Goal: Task Accomplishment & Management: Use online tool/utility

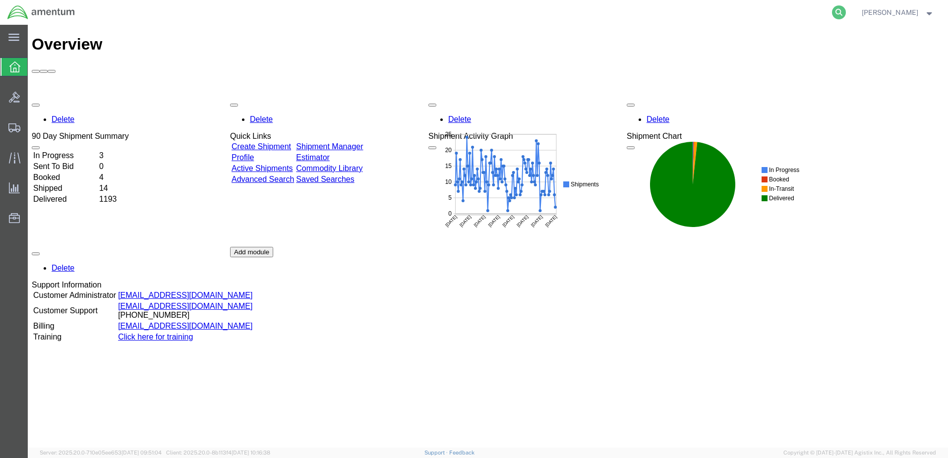
click at [832, 11] on icon at bounding box center [839, 12] width 14 height 14
click at [686, 11] on input "search" at bounding box center [682, 12] width 302 height 24
type input "392778866825"
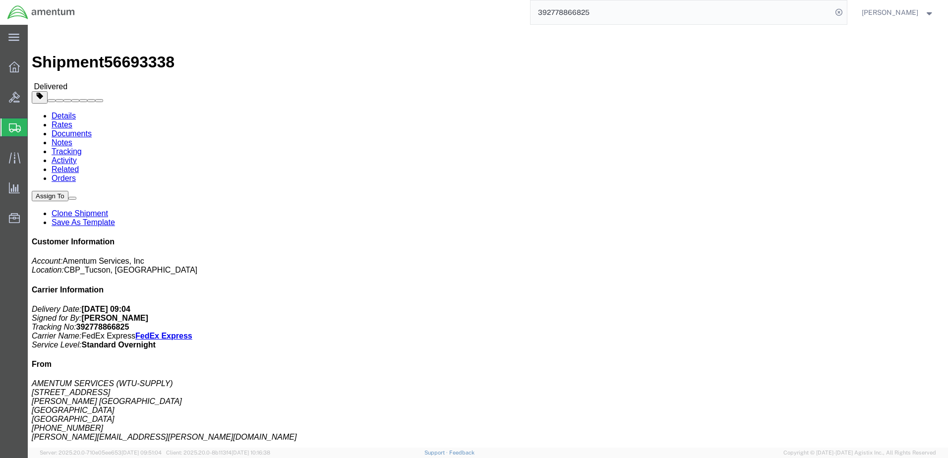
click link "Clone Shipment"
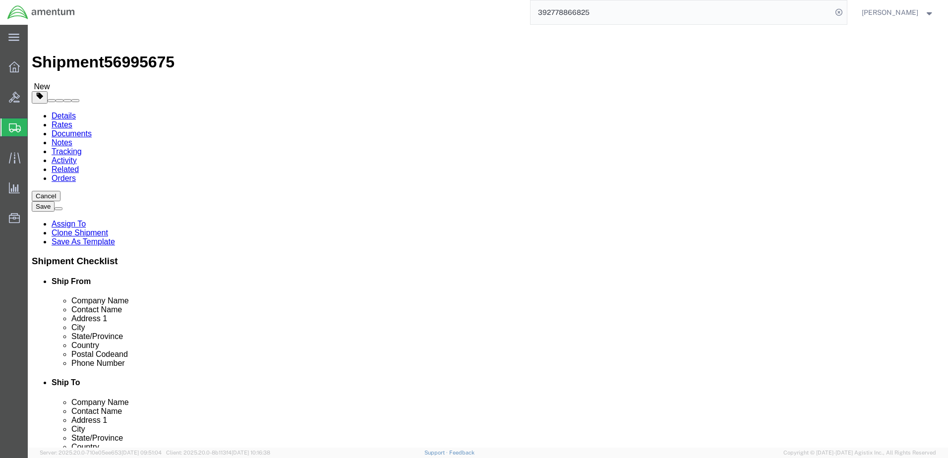
select select "49949"
select select "49939"
select select "MYPROFILE"
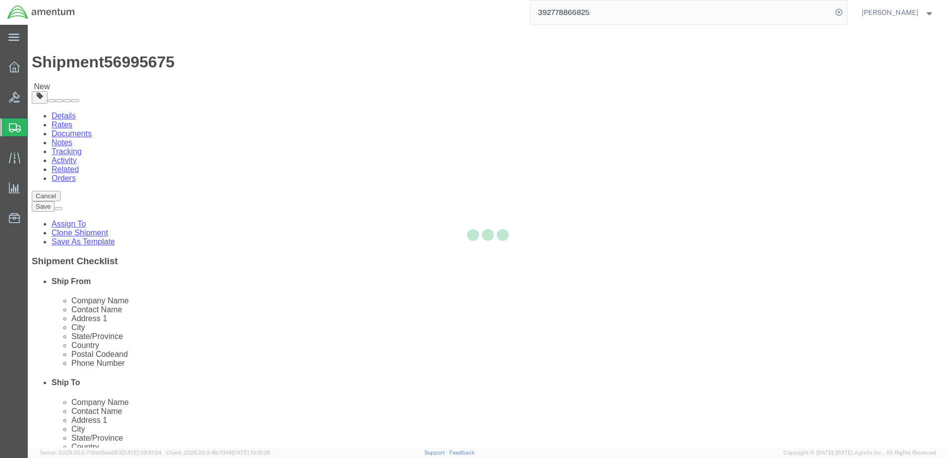
type input "Amentum Services, Inc."
type input "[PERSON_NAME]"
type input "[STREET_ADDRESS][PERSON_NAME]"
type input "[GEOGRAPHIC_DATA]"
type input "79925"
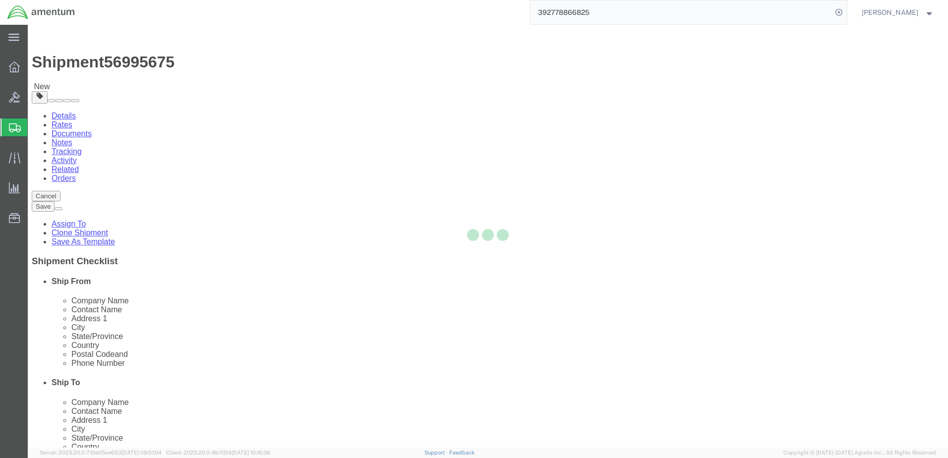
type input "[PHONE_NUMBER]"
type input "[PERSON_NAME][EMAIL_ADDRESS][DOMAIN_NAME]"
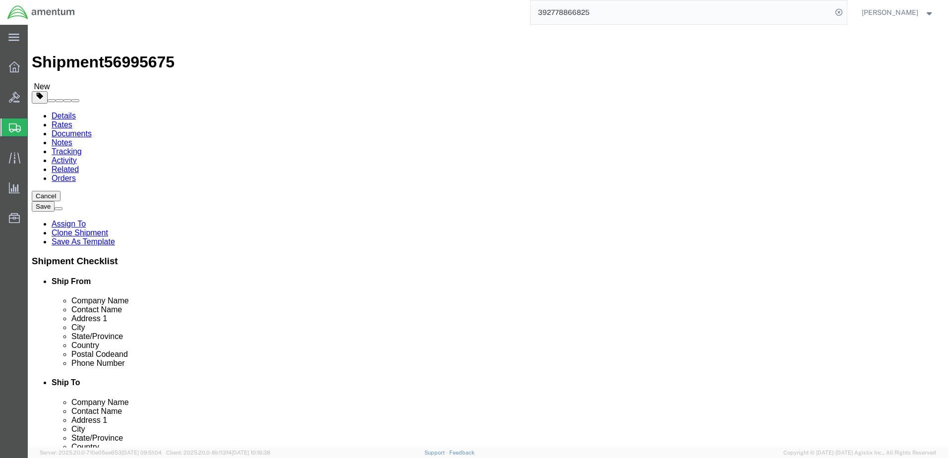
select select "[GEOGRAPHIC_DATA]"
type input "wtu"
select select "49949"
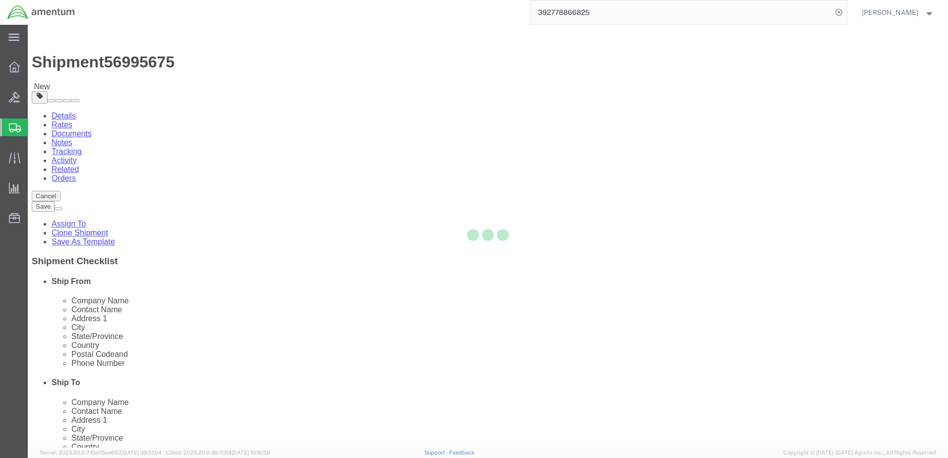
type input "[PERSON_NAME]"
type input "[STREET_ADDRESS]"
type input "[PERSON_NAME] [GEOGRAPHIC_DATA]"
type input "DM AFB"
type input "85707"
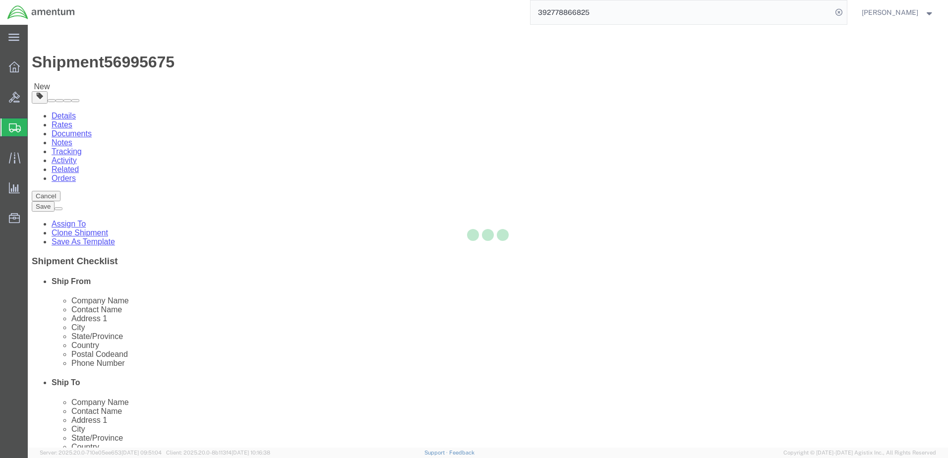
type input "[PHONE_NUMBER]"
type input "[PERSON_NAME][EMAIL_ADDRESS][PERSON_NAME][DOMAIN_NAME]"
select select "AZ"
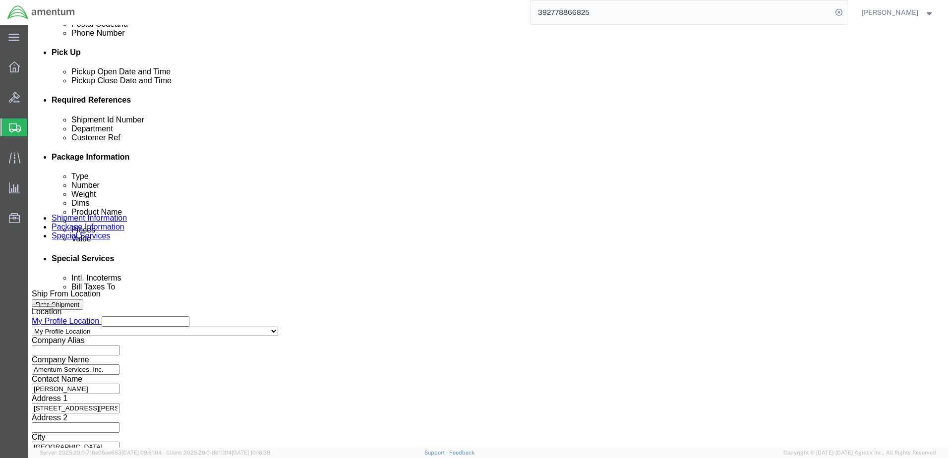
scroll to position [446, 0]
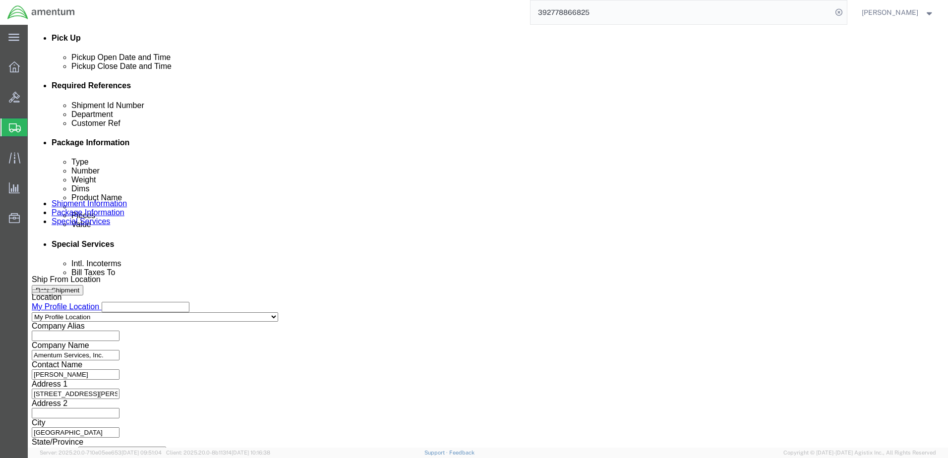
click button "Continue"
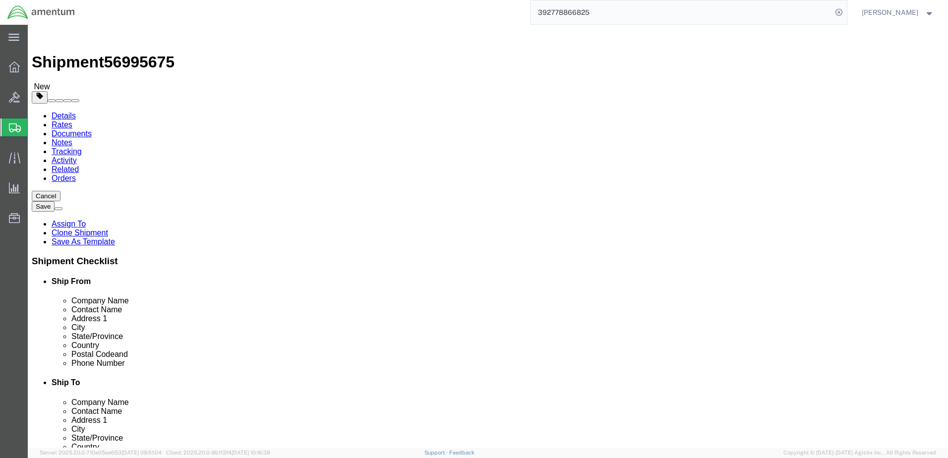
click div "Pieces: 1.00 Each Total value: 10000.00 USD"
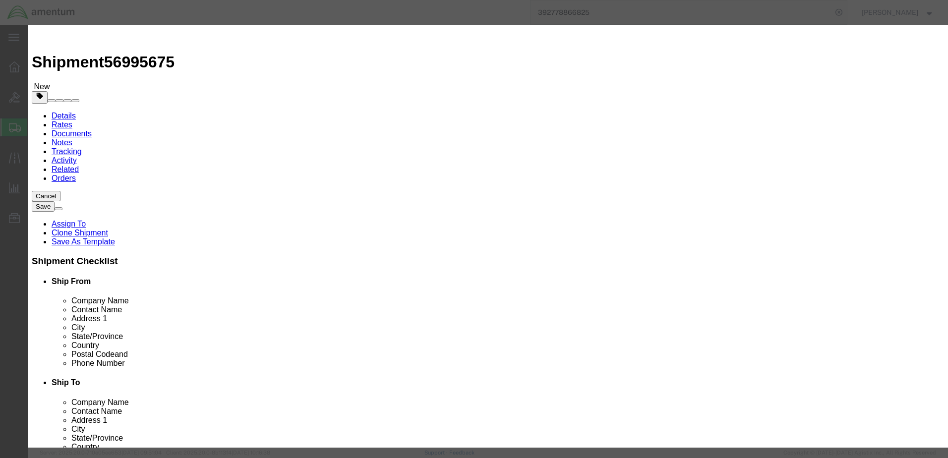
click button "Close"
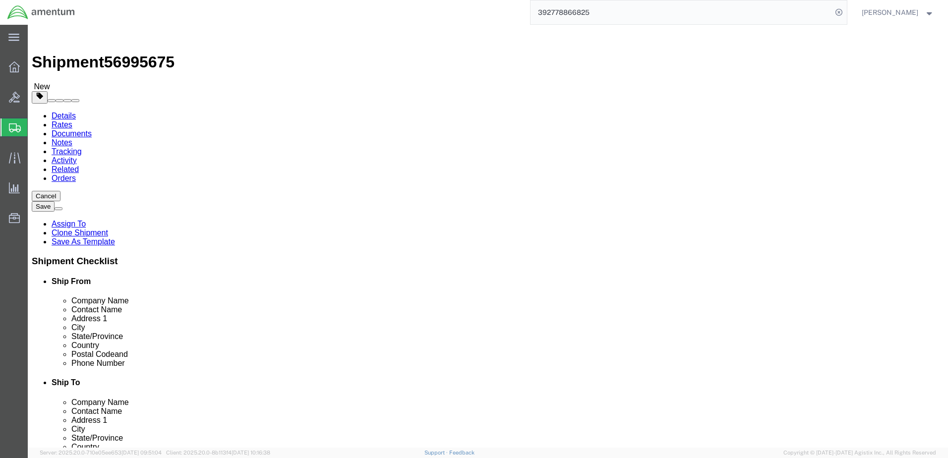
click button "Continue"
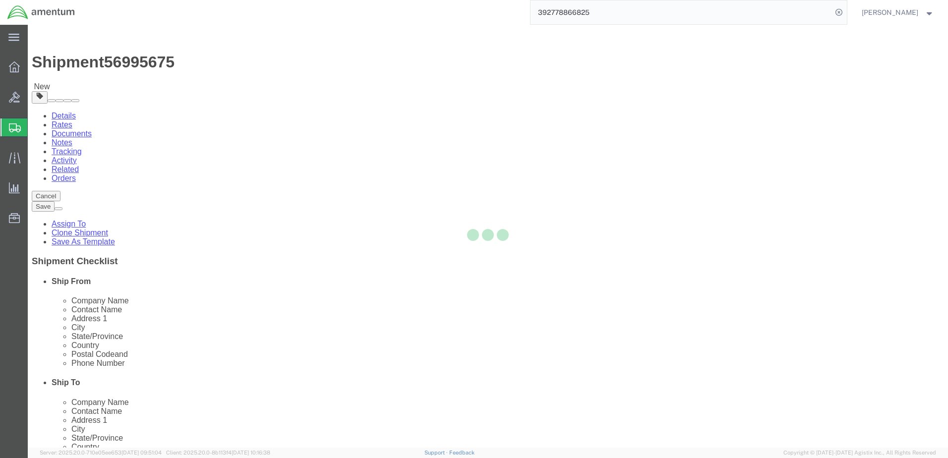
select select
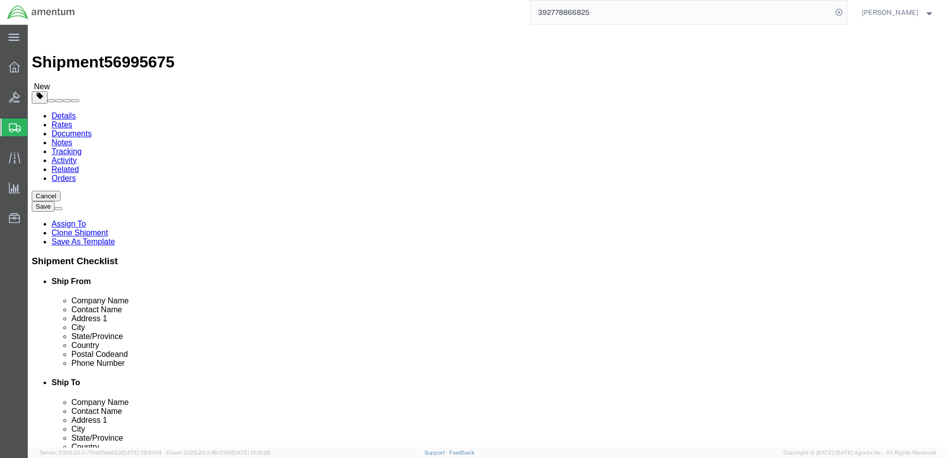
select select "DEPARTMENT"
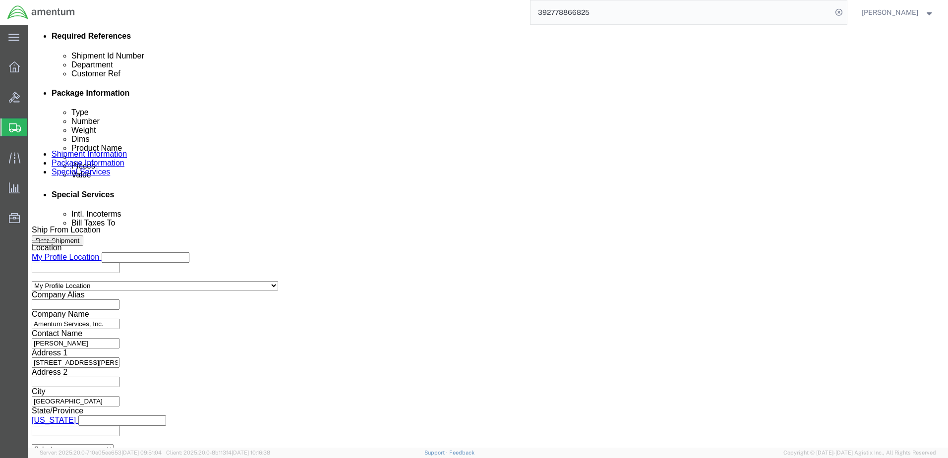
scroll to position [546, 0]
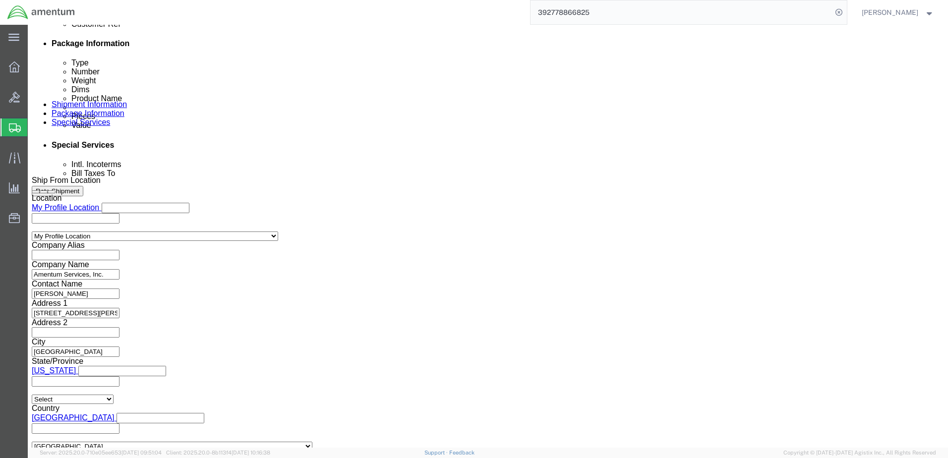
click input "text"
type input "[PERSON_NAME]"
type input "[PERSON_NAME][EMAIL_ADDRESS][PERSON_NAME][DOMAIN_NAME]"
click li "Please enter 1 or more character"
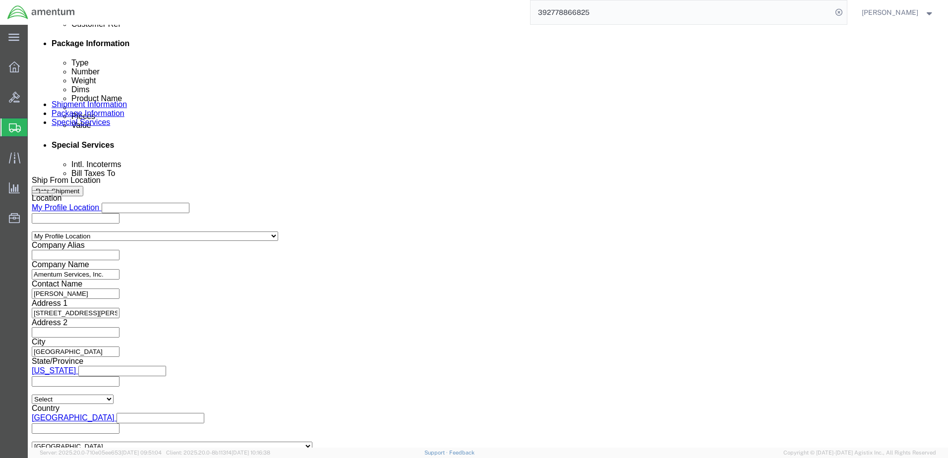
click li "Please enter 1 or more character"
click div "To [PERSON_NAME][EMAIL_ADDRESS][PERSON_NAME][DOMAIN_NAME] [PERSON_NAME][EMAIL_A…"
click icon
click input "text"
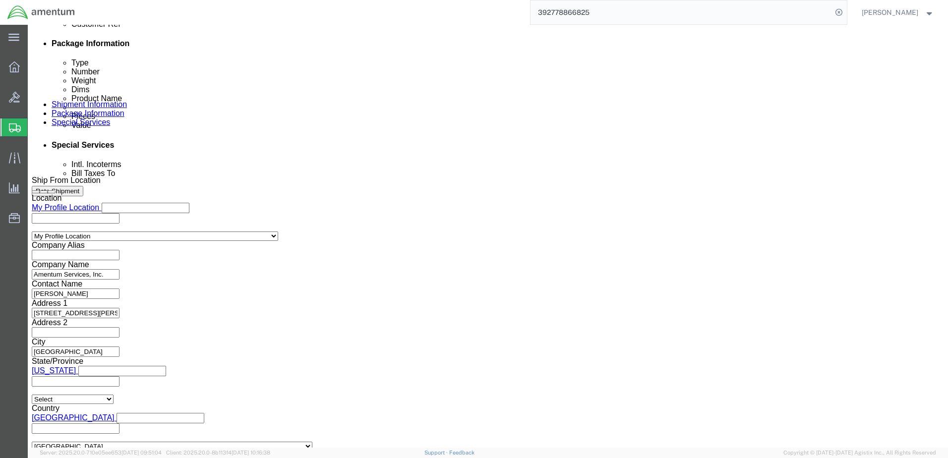
type input "[PERSON_NAME][EMAIL_ADDRESS][PERSON_NAME][DOMAIN_NAME]"
type input "[PERSON_NAME][EMAIL_ADDRESS][PERSON_NAME][DOMAIN_NAME],[PERSON_NAME][DOMAIN_NAM…"
type input "[PERSON_NAME][EMAIL_ADDRESS][PERSON_NAME][DOMAIN_NAME]"
type input "[PERSON_NAME][EMAIL_ADDRESS][PERSON_NAME][DOMAIN_NAME],[PERSON_NAME][DOMAIN_NAM…"
click button "Rate Shipment"
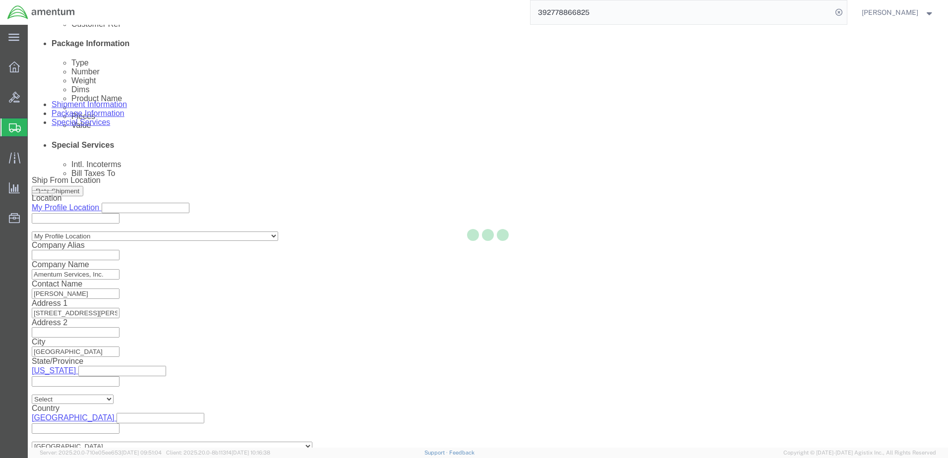
scroll to position [0, 0]
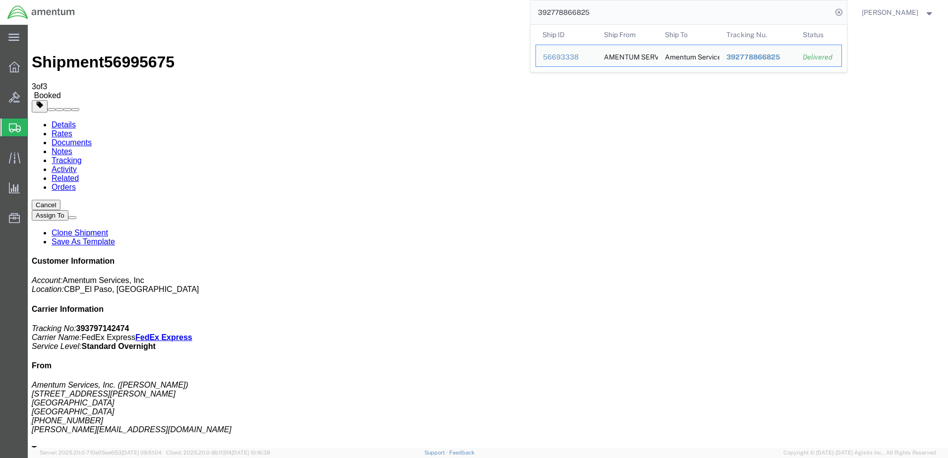
click at [617, 11] on input "392778866825" at bounding box center [682, 12] width 302 height 24
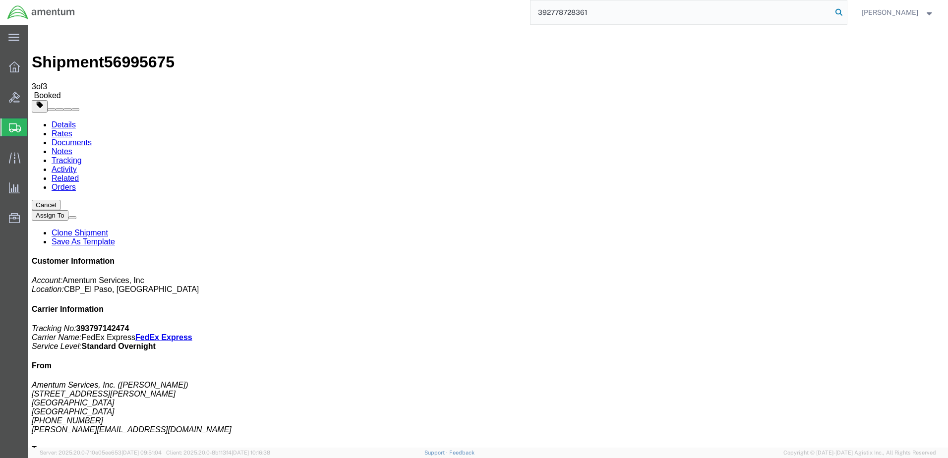
type input "392778728361"
click at [832, 11] on icon at bounding box center [839, 12] width 14 height 14
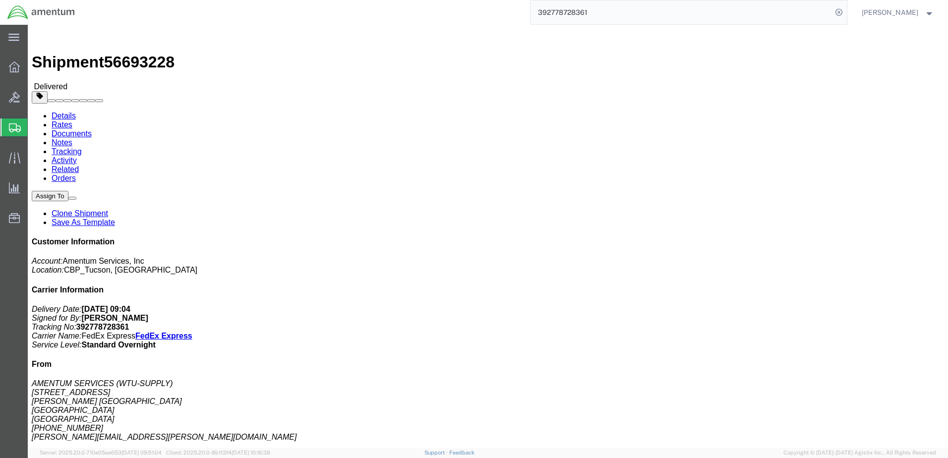
click link "Clone Shipment"
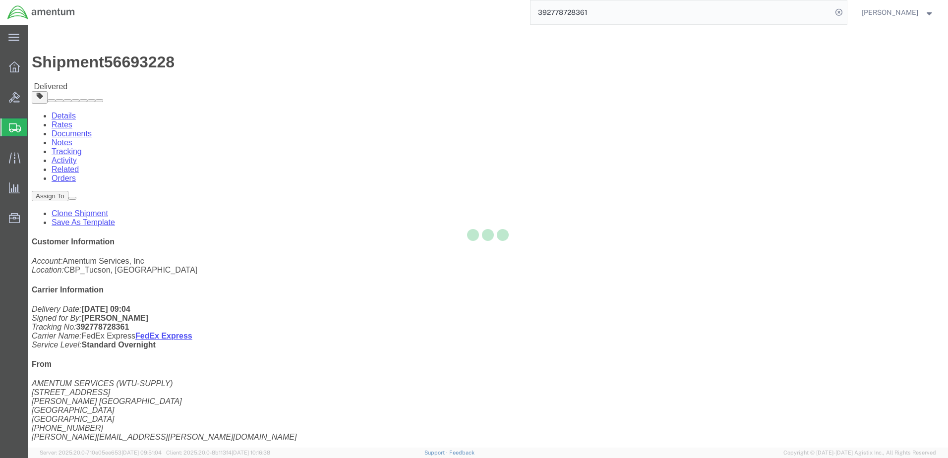
select select "49949"
select select "49939"
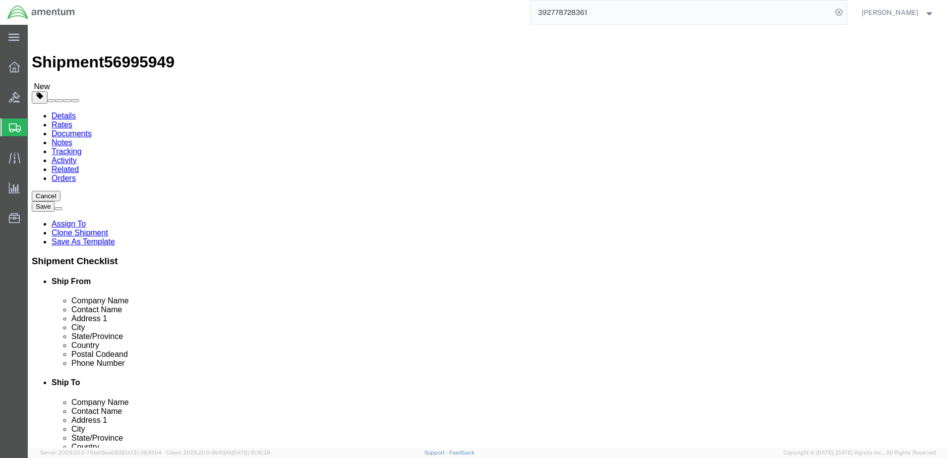
type input "lo"
select select "MYPROFILE"
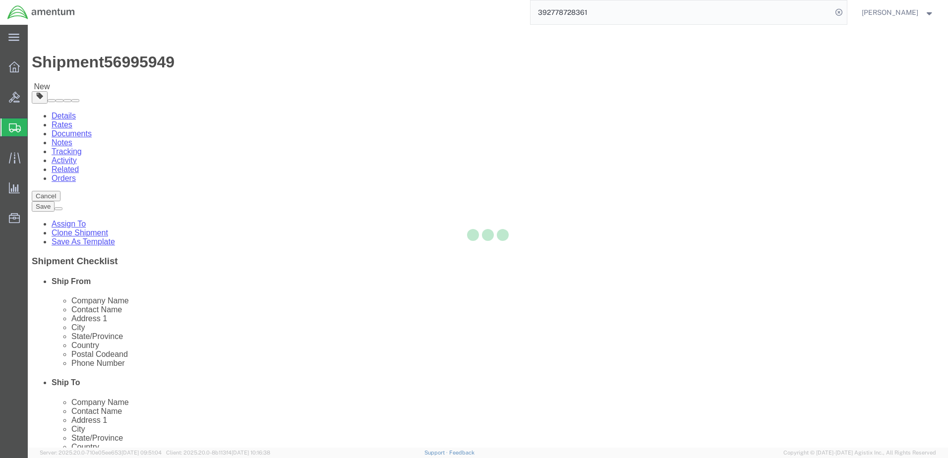
type input "Amentum Services, Inc."
type input "[PERSON_NAME]"
type input "[STREET_ADDRESS][PERSON_NAME]"
type input "[GEOGRAPHIC_DATA]"
type input "79925"
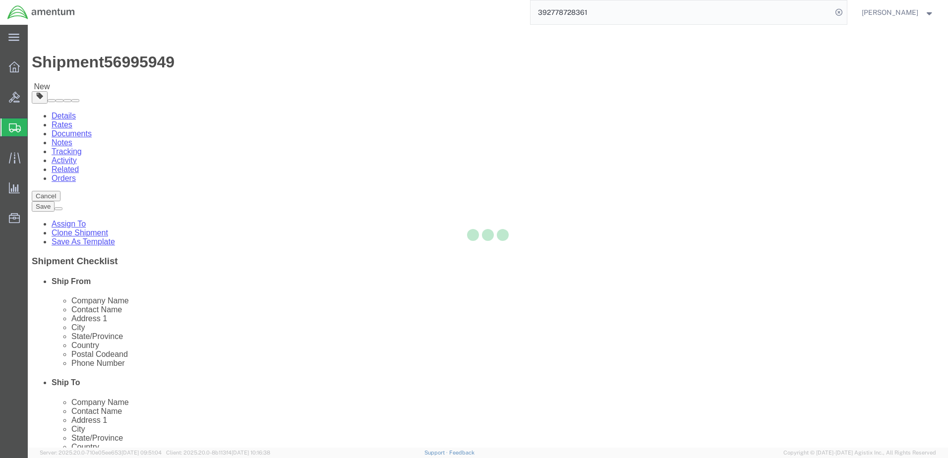
type input "[PHONE_NUMBER]"
type input "[PERSON_NAME][EMAIL_ADDRESS][DOMAIN_NAME]"
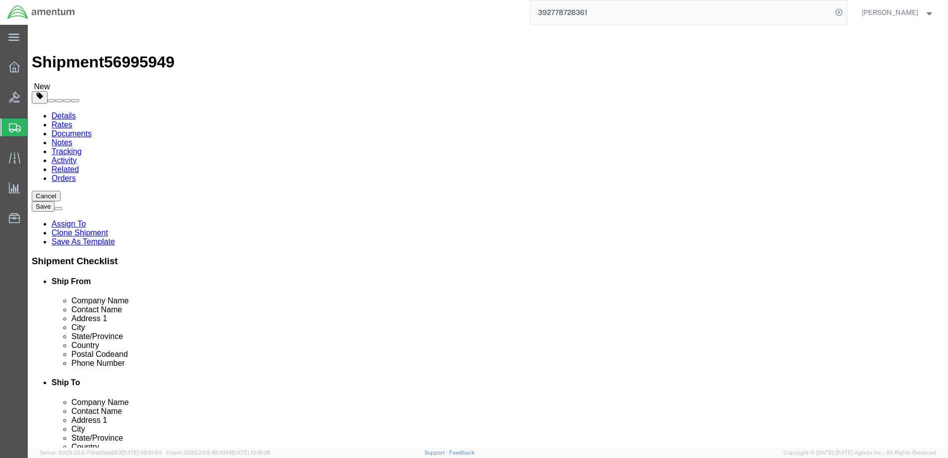
select select "[GEOGRAPHIC_DATA]"
click input "text"
type input "wtu"
select select "49949"
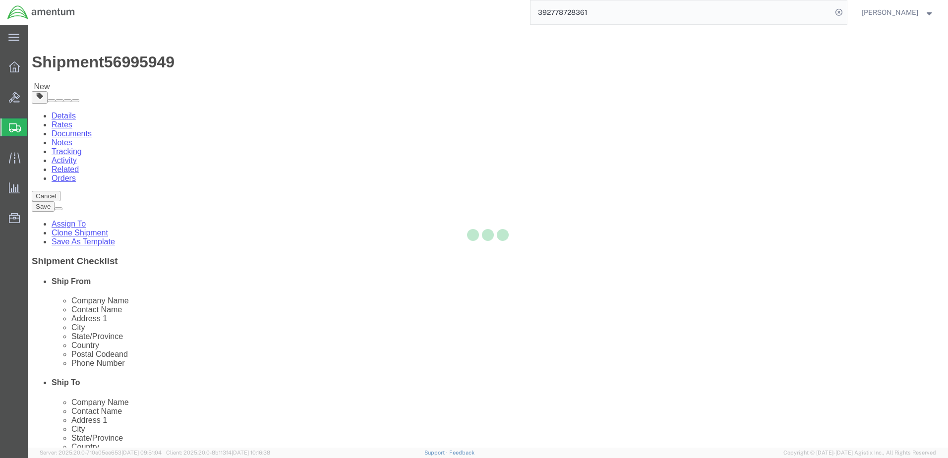
type input "[PERSON_NAME]"
type input "[STREET_ADDRESS]"
type input "[PERSON_NAME] [GEOGRAPHIC_DATA]"
type input "DM AFB"
type input "85707"
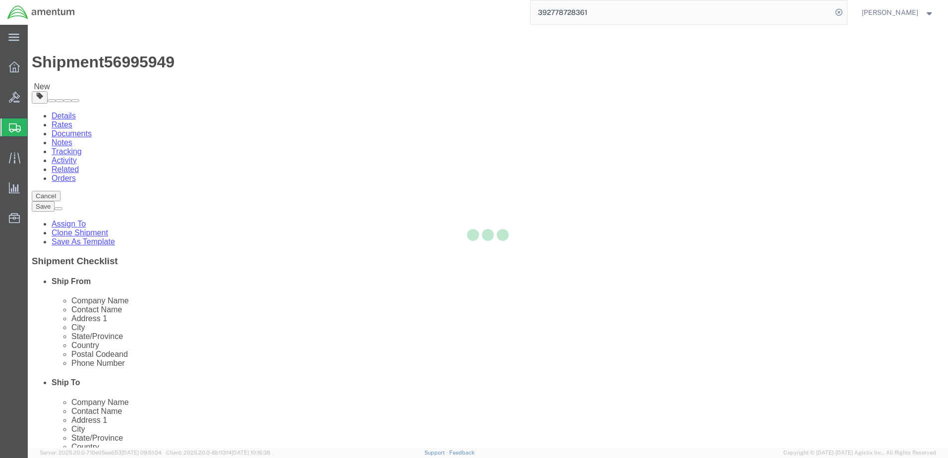
type input "[PHONE_NUMBER]"
type input "[PERSON_NAME][EMAIL_ADDRESS][PERSON_NAME][DOMAIN_NAME]"
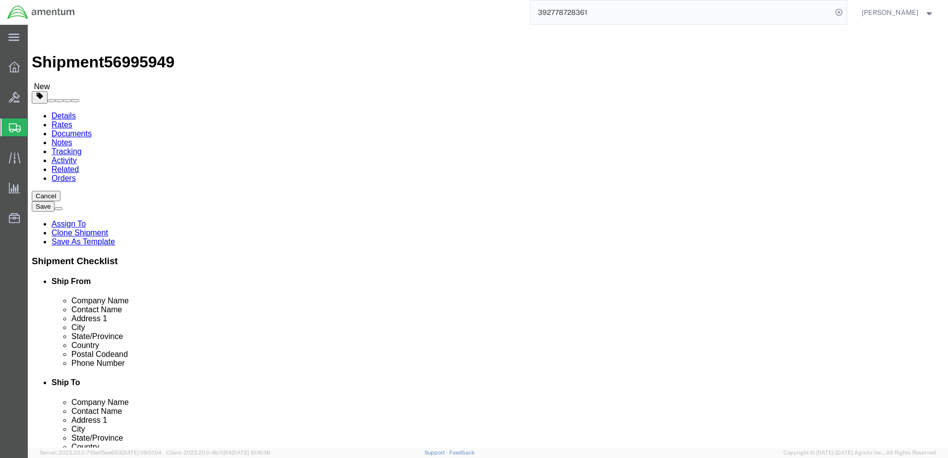
select select "AZ"
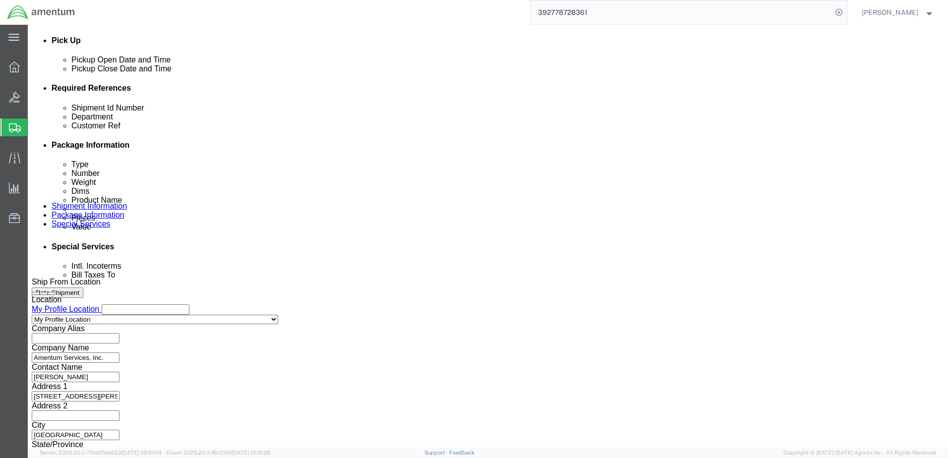
scroll to position [447, 0]
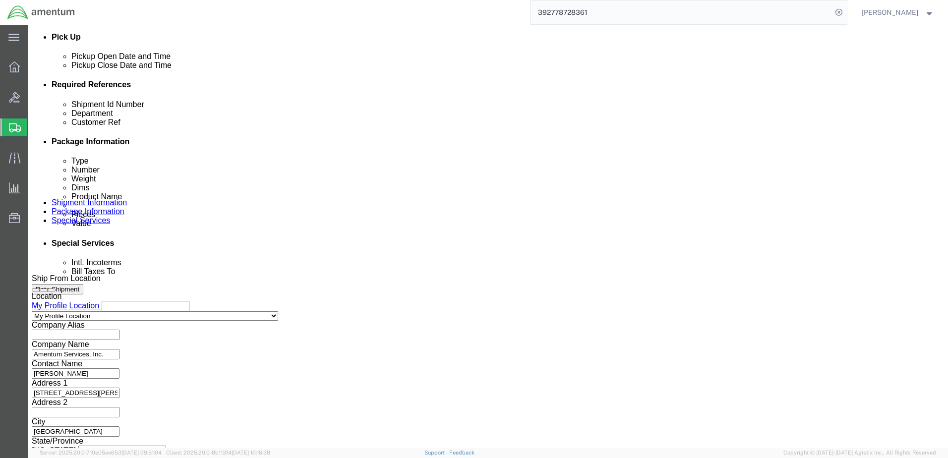
click input "6118.03.03.2219.ELP.0000"
type input "6118.04.03.2219.ELP.0000"
click button "Continue"
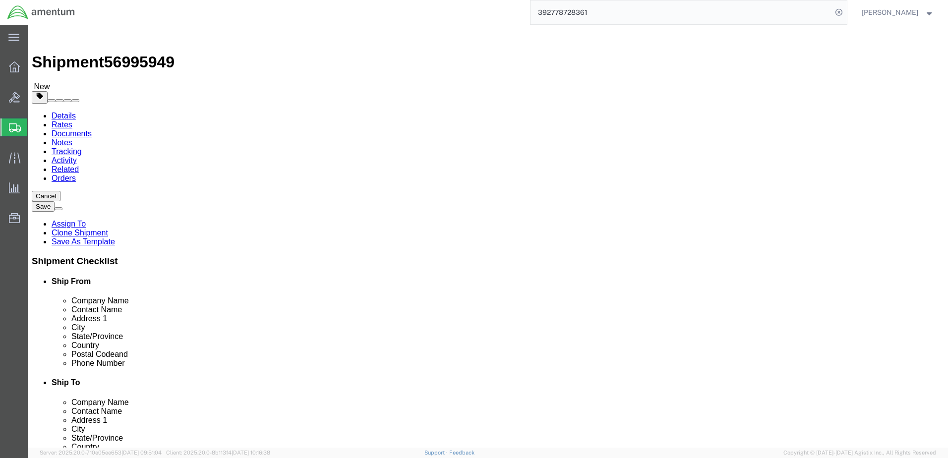
click dd "2.00 Each"
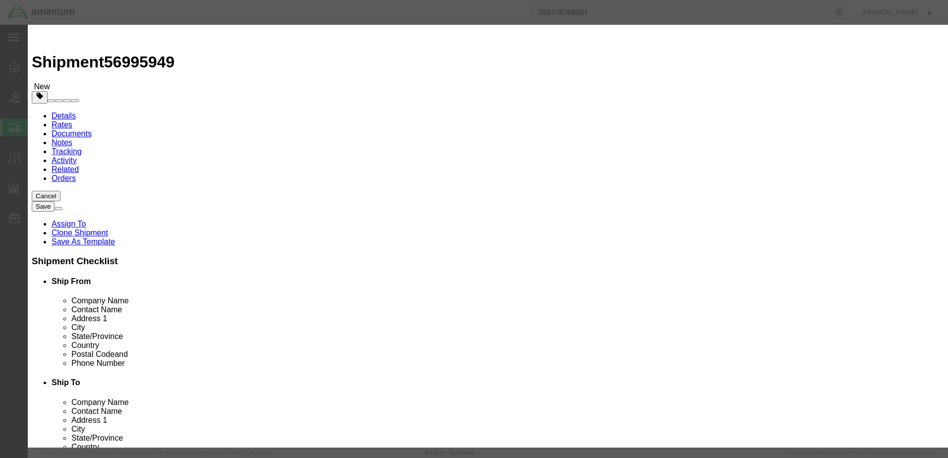
click button "Save & Close"
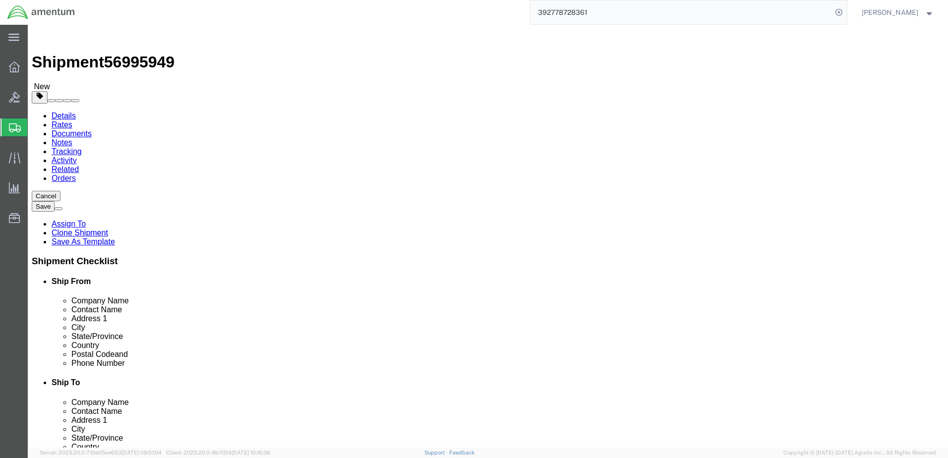
click button "Continue"
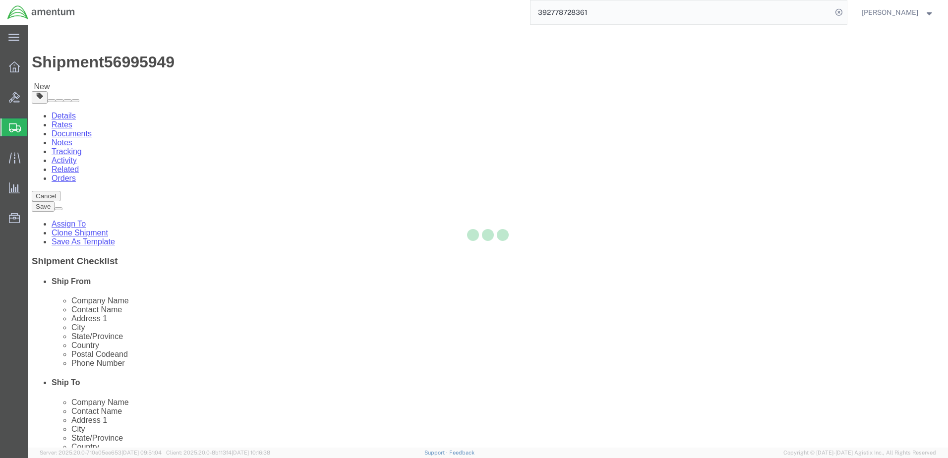
select select
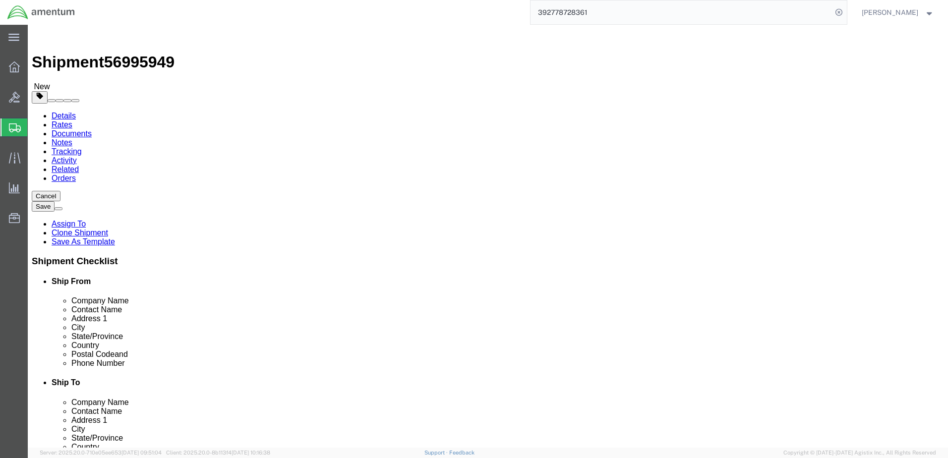
select select "DEPARTMENT"
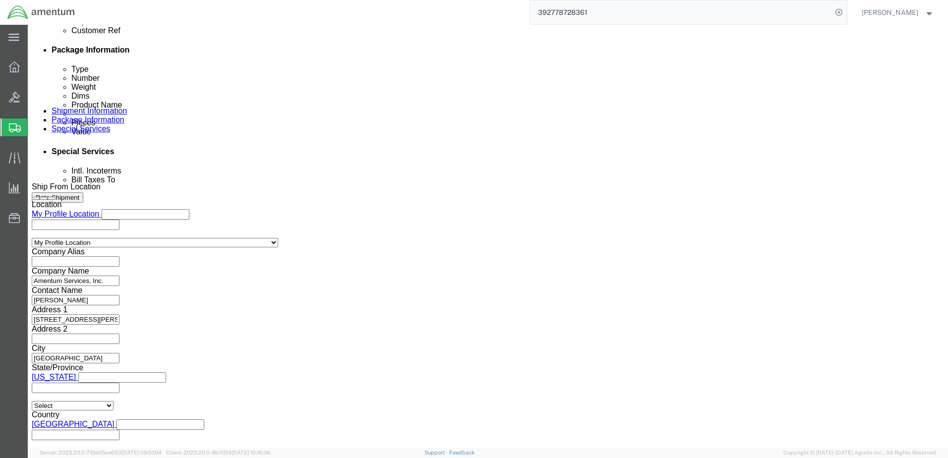
scroll to position [546, 0]
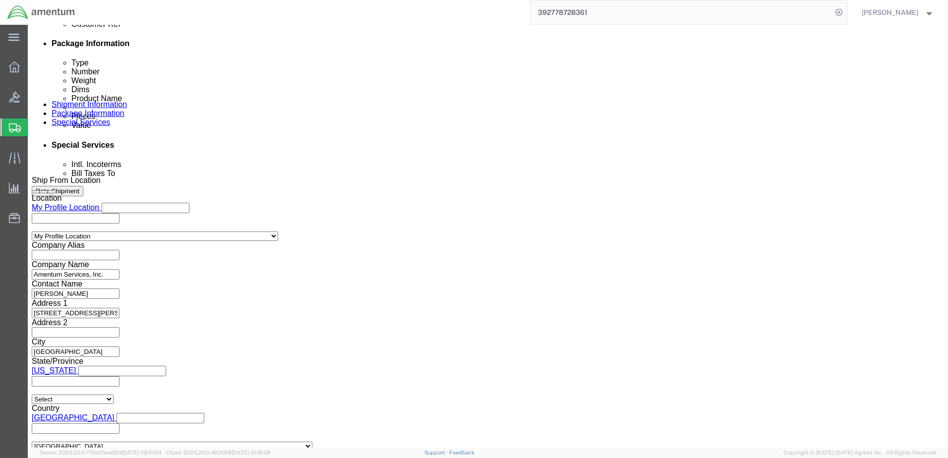
click input "text"
type input "ja"
type input "[PERSON_NAME][EMAIL_ADDRESS][PERSON_NAME][DOMAIN_NAME]"
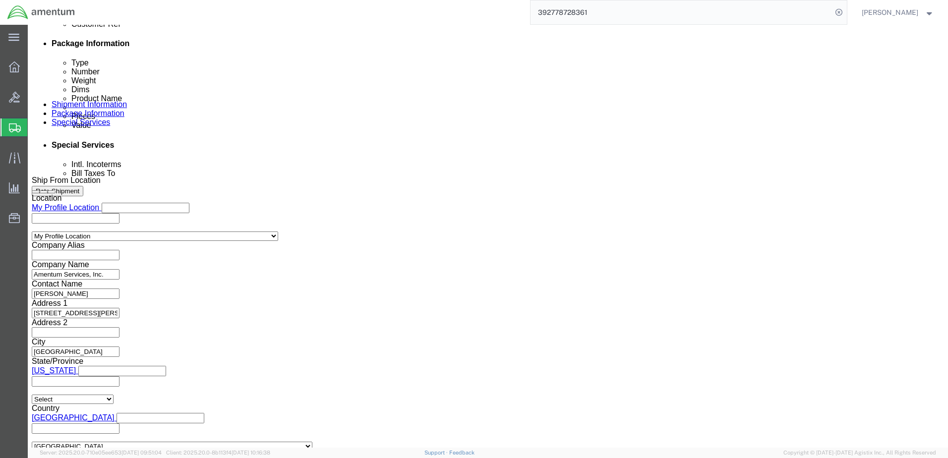
type input "[PERSON_NAME][EMAIL_ADDRESS][PERSON_NAME][DOMAIN_NAME],[PERSON_NAME][DOMAIN_NAM…"
type input "[PERSON_NAME][EMAIL_ADDRESS][PERSON_NAME][DOMAIN_NAME]"
type input "[PERSON_NAME][EMAIL_ADDRESS][PERSON_NAME][DOMAIN_NAME],[PERSON_NAME][DOMAIN_NAM…"
click link "Shipment Information"
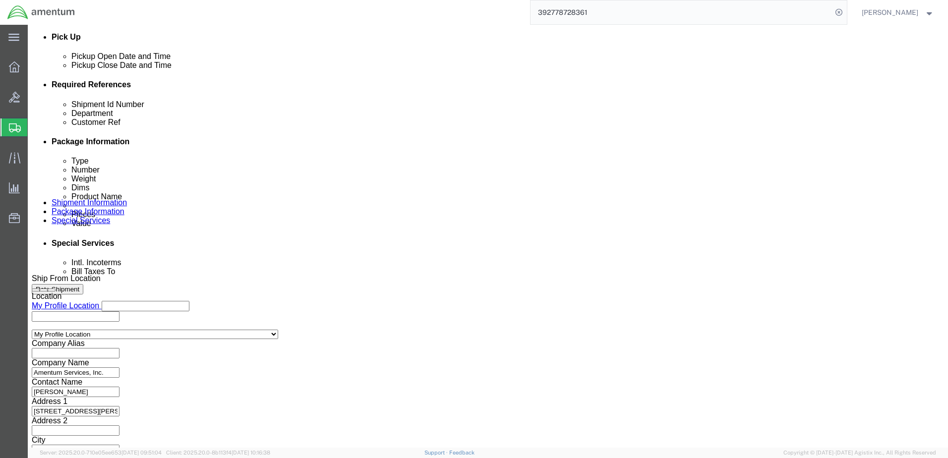
click button "Rate Shipment"
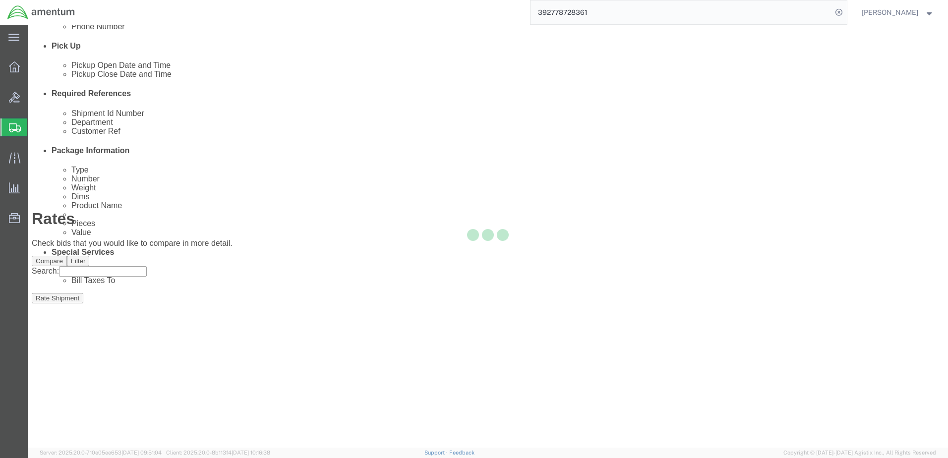
scroll to position [0, 0]
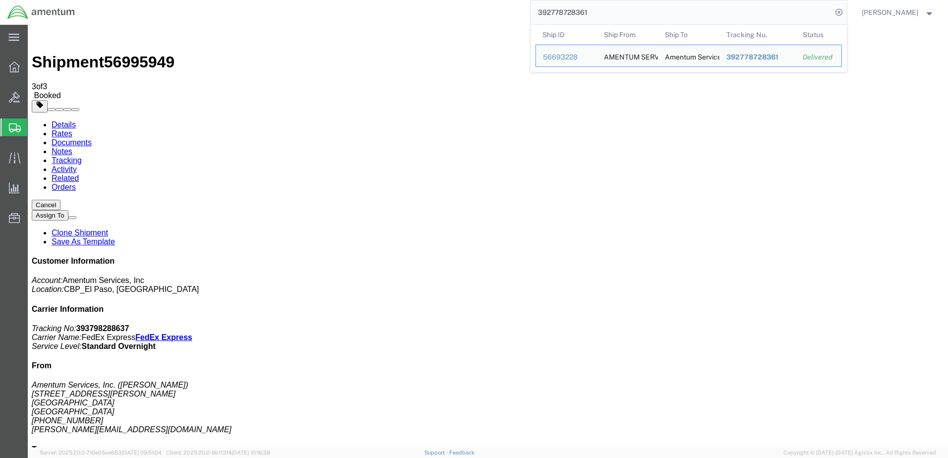
click at [603, 16] on input "392778728361" at bounding box center [682, 12] width 302 height 24
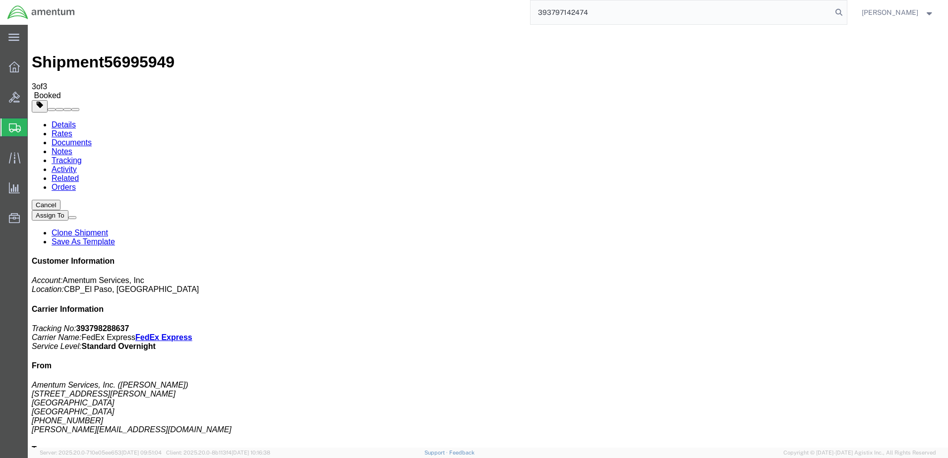
type input "393797142474"
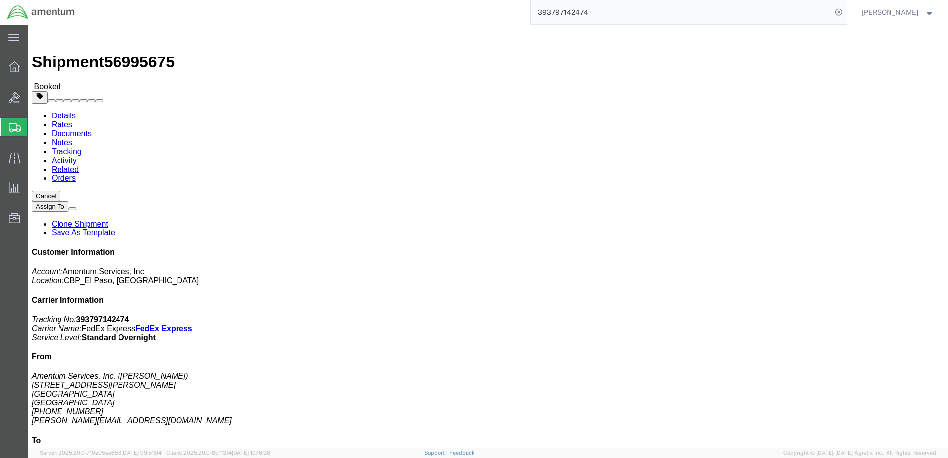
click button "Cancel"
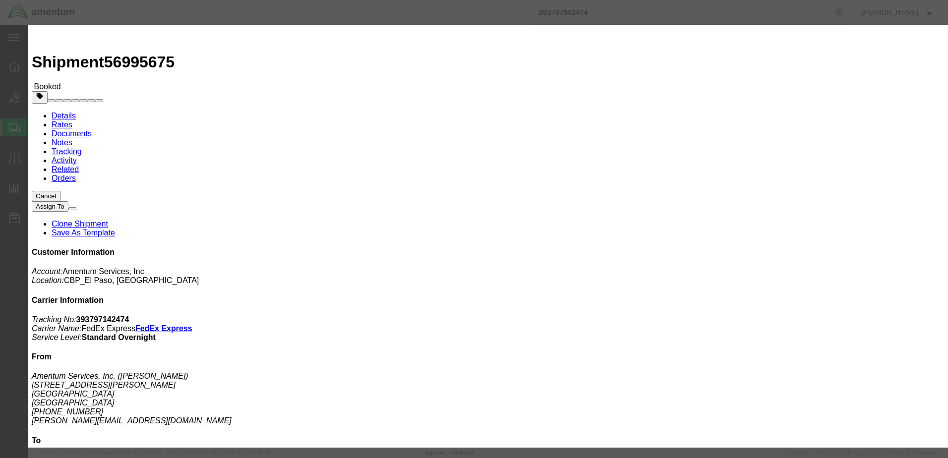
click button "Yes"
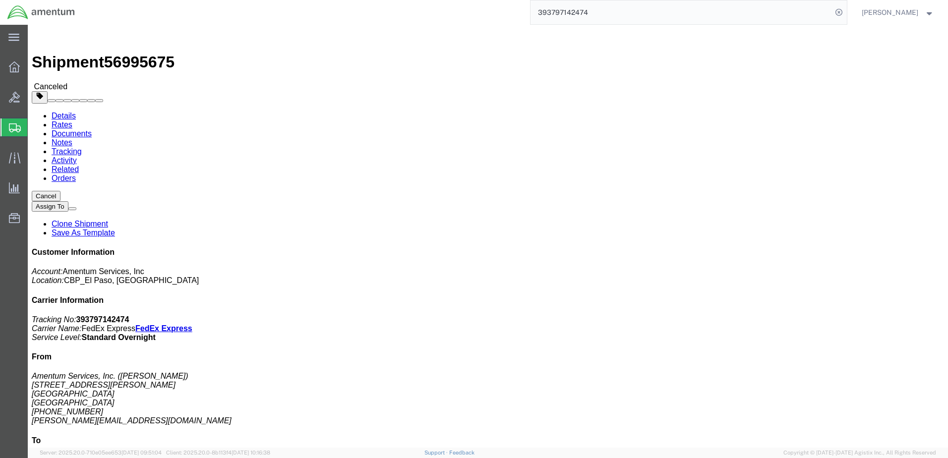
click button "Assign To"
select select
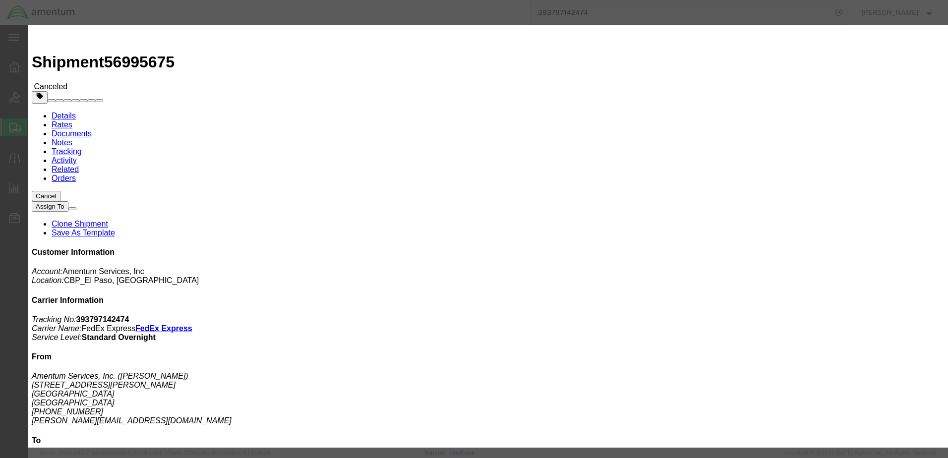
click button "Cancel"
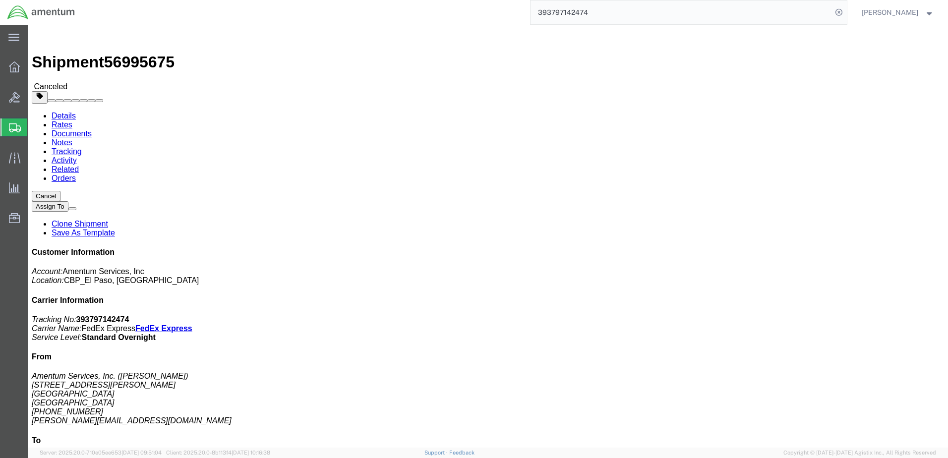
click link "Clone Shipment"
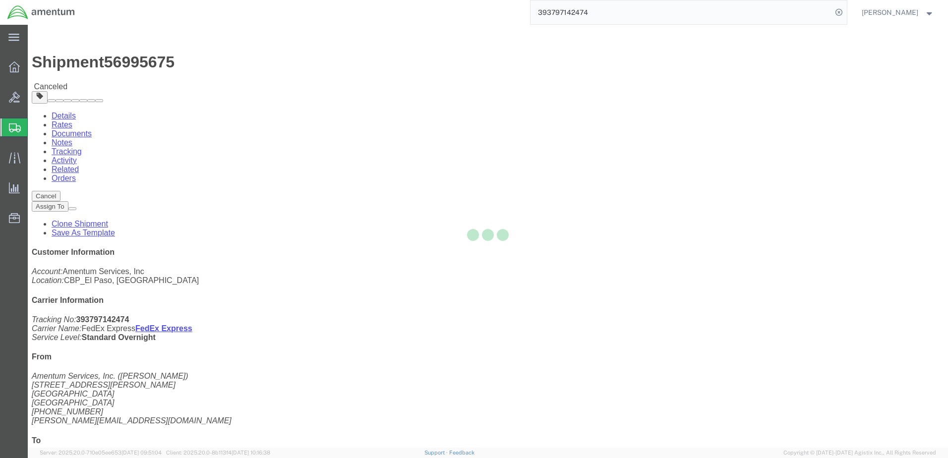
select select "49939"
select select "49949"
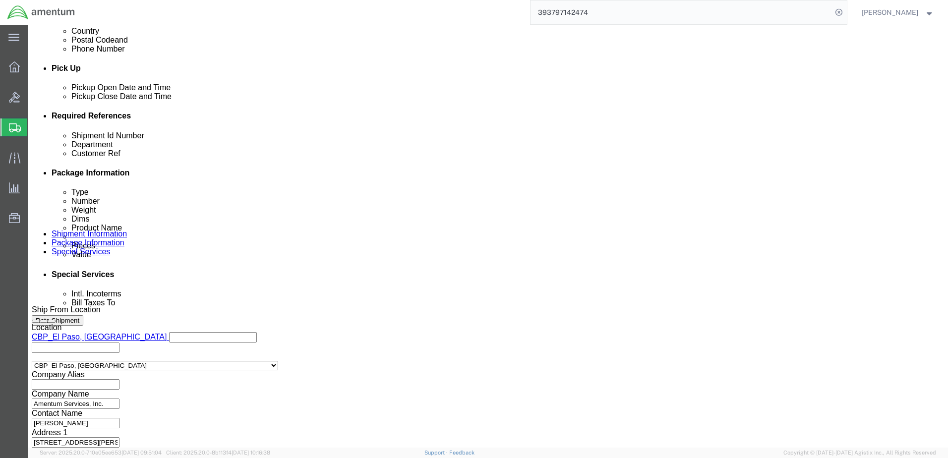
scroll to position [446, 0]
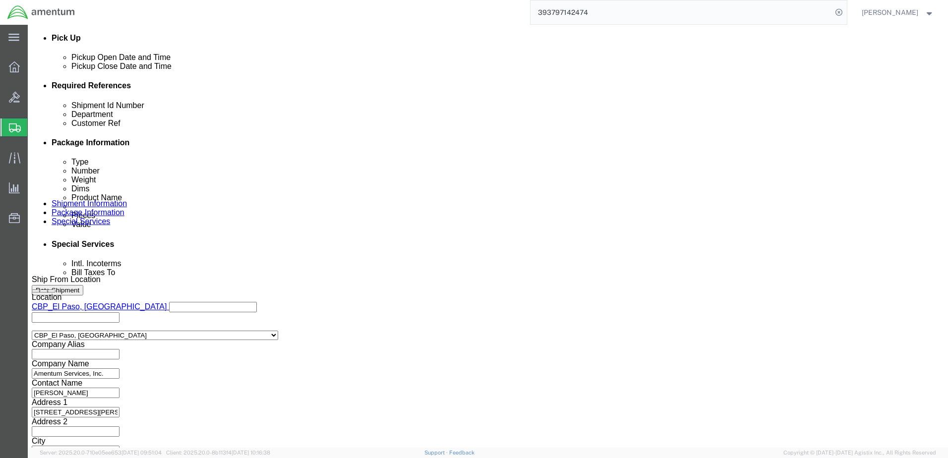
click input "6118.03.03.2219.ELP.0000"
type input "6118.04.03.2219.ELP.0000"
click button "Continue"
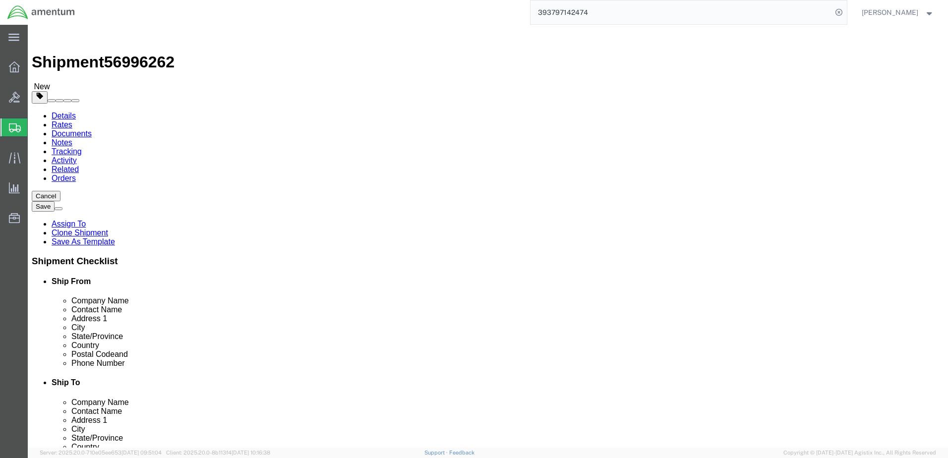
click link "Shipment Information"
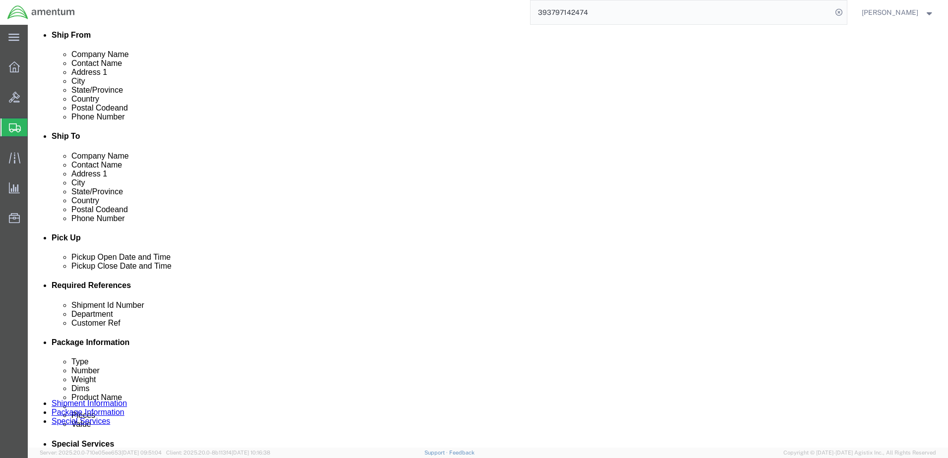
scroll to position [248, 0]
click button "Rate Shipment"
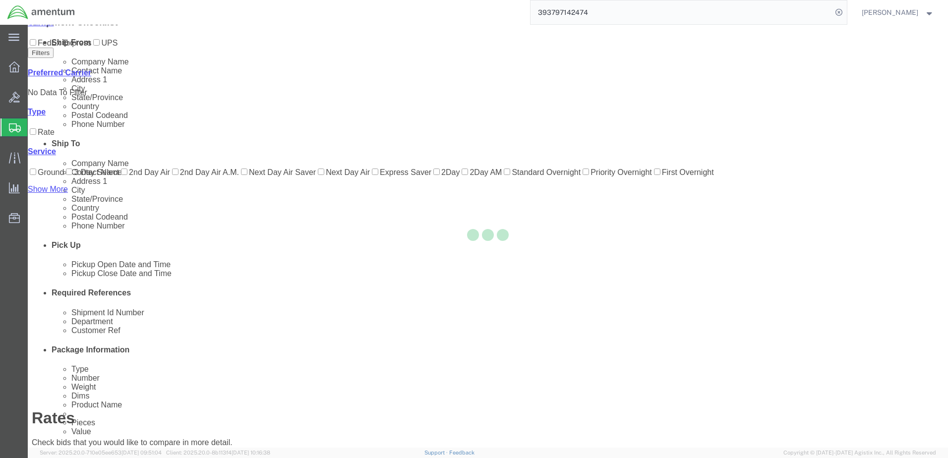
scroll to position [0, 0]
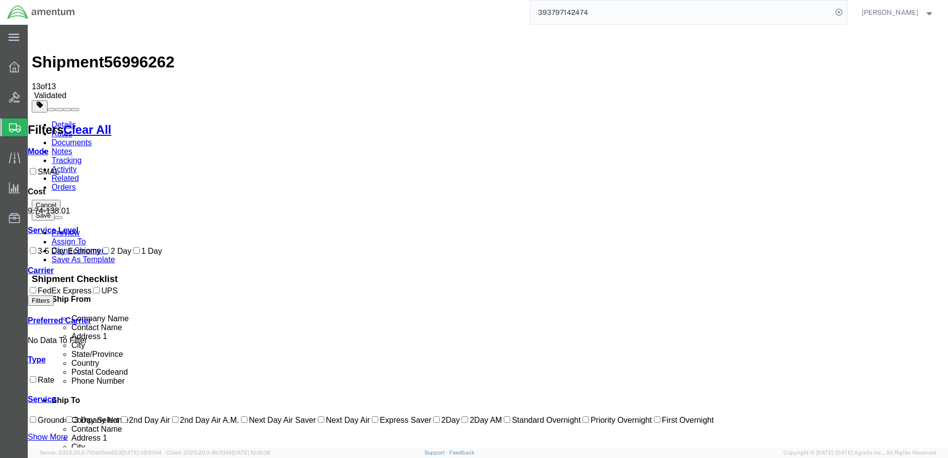
click at [58, 121] on link "Details" at bounding box center [64, 125] width 24 height 8
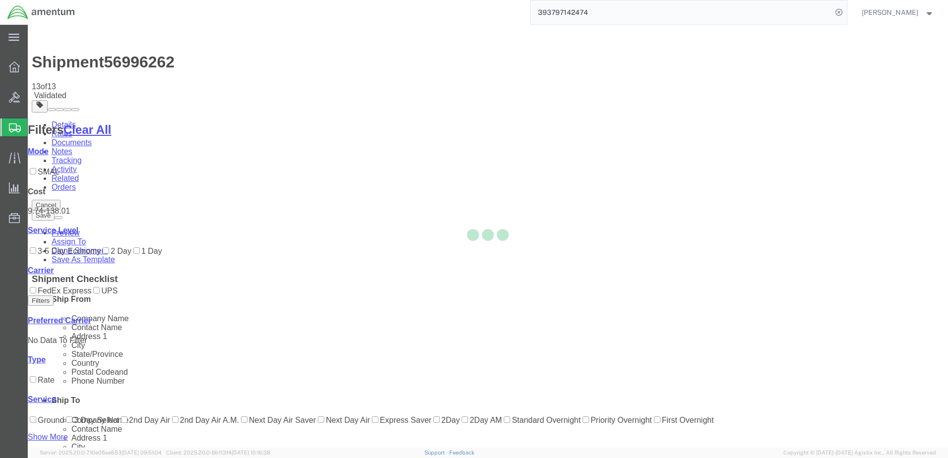
select select "49939"
select select "49949"
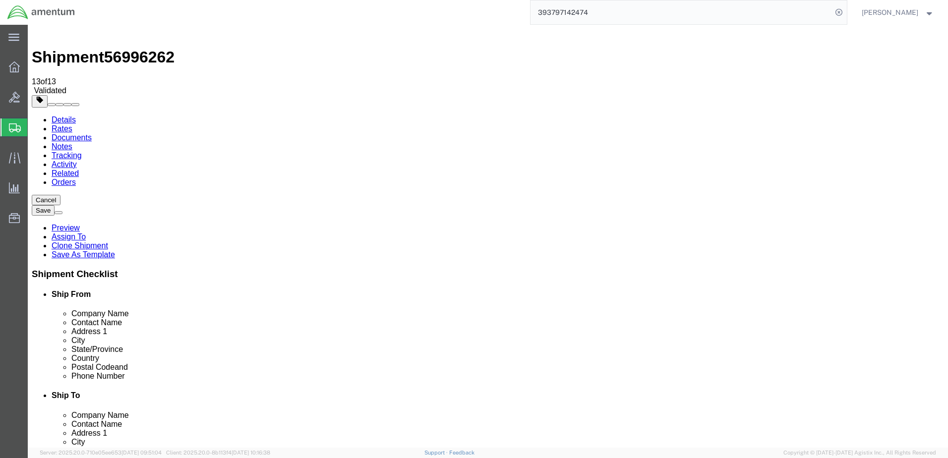
scroll to position [1, 0]
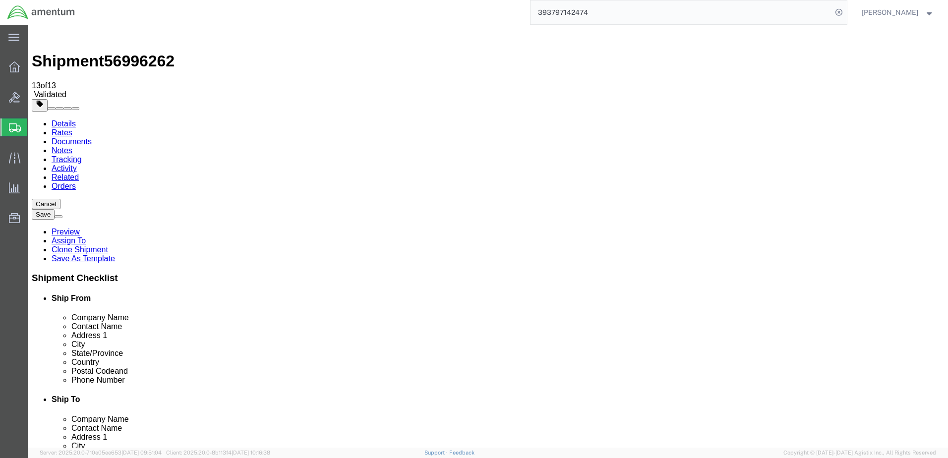
click link "Special Services"
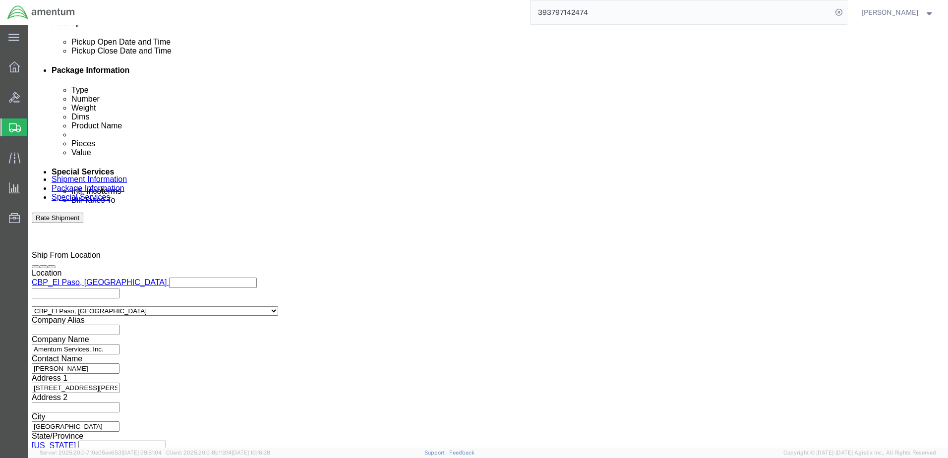
scroll to position [497, 0]
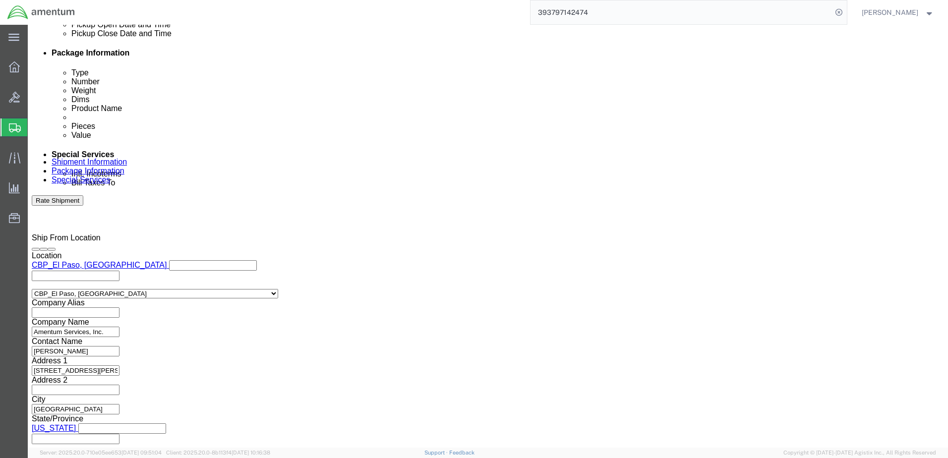
click button "Rate Shipment"
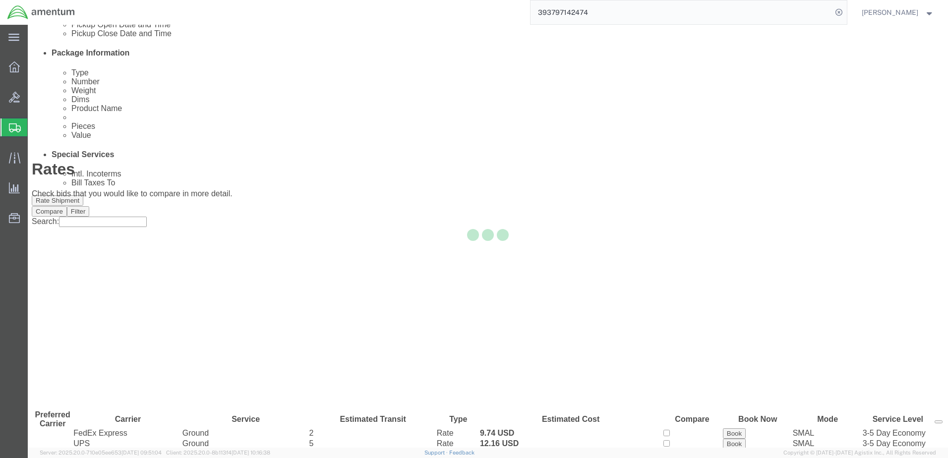
scroll to position [0, 0]
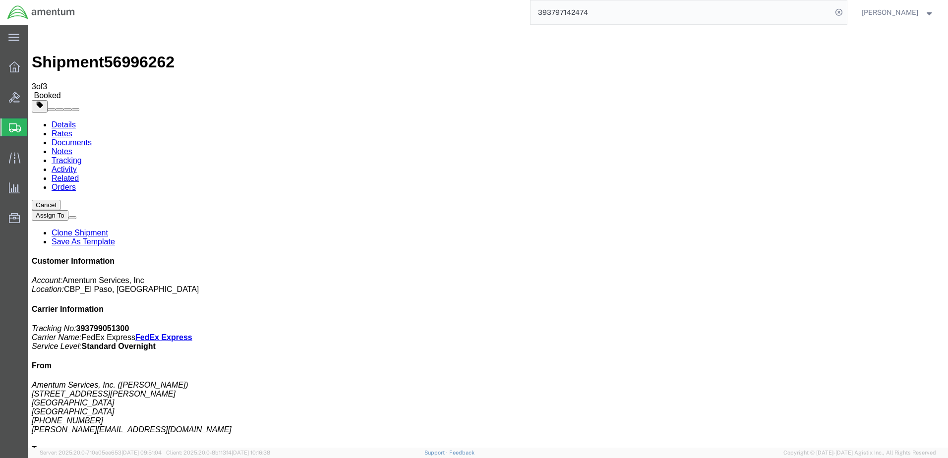
click at [932, 12] on strong "button" at bounding box center [930, 11] width 9 height 3
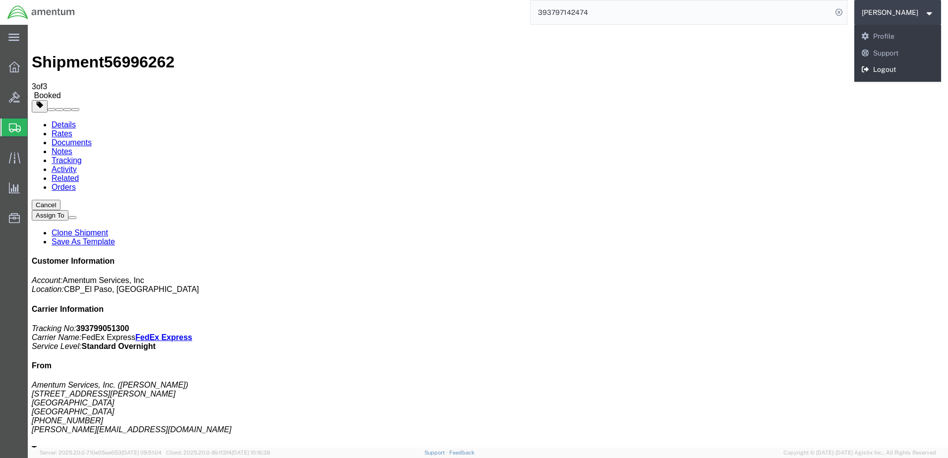
click at [869, 69] on link "Logout" at bounding box center [898, 70] width 87 height 17
